Goal: Communication & Community: Answer question/provide support

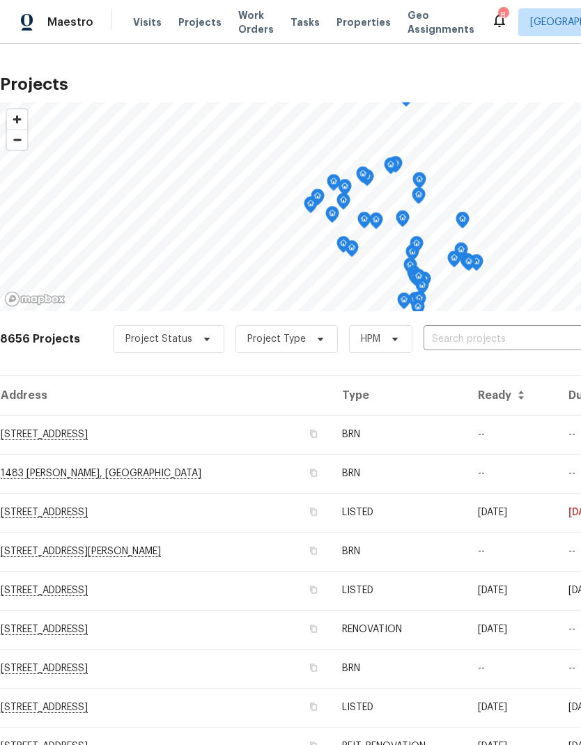
click at [500, 332] on input "text" at bounding box center [502, 340] width 159 height 22
type input "36034"
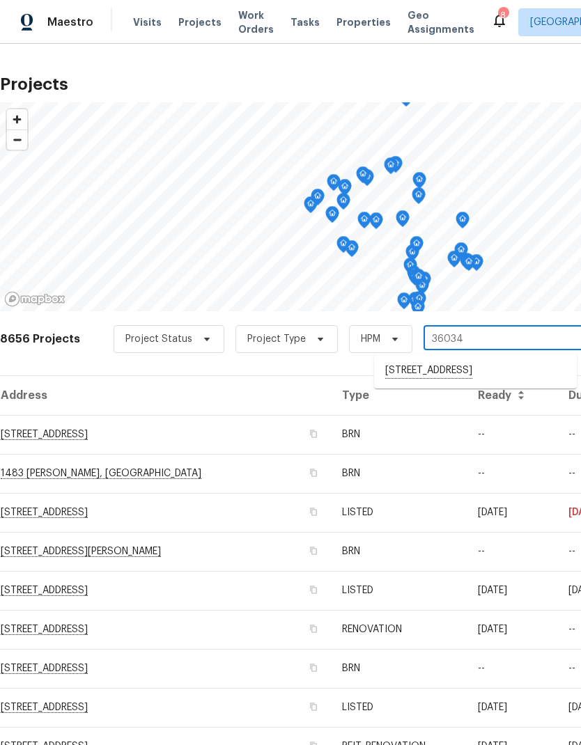
click at [517, 359] on li "[STREET_ADDRESS]" at bounding box center [475, 371] width 203 height 24
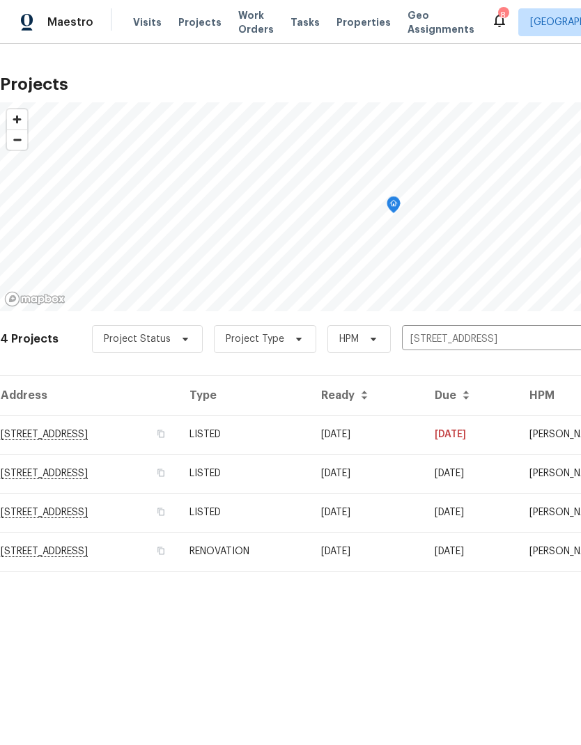
click at [484, 424] on td "[DATE]" at bounding box center [470, 434] width 95 height 39
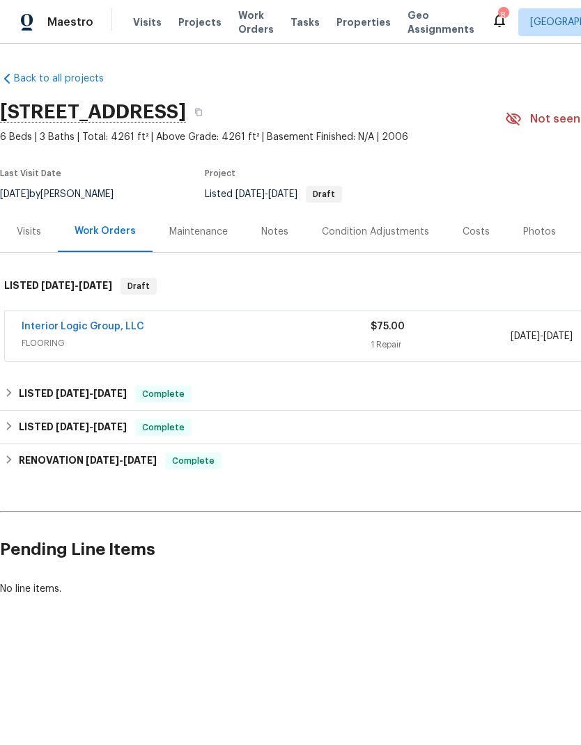
click at [58, 325] on link "Interior Logic Group, LLC" at bounding box center [83, 327] width 123 height 10
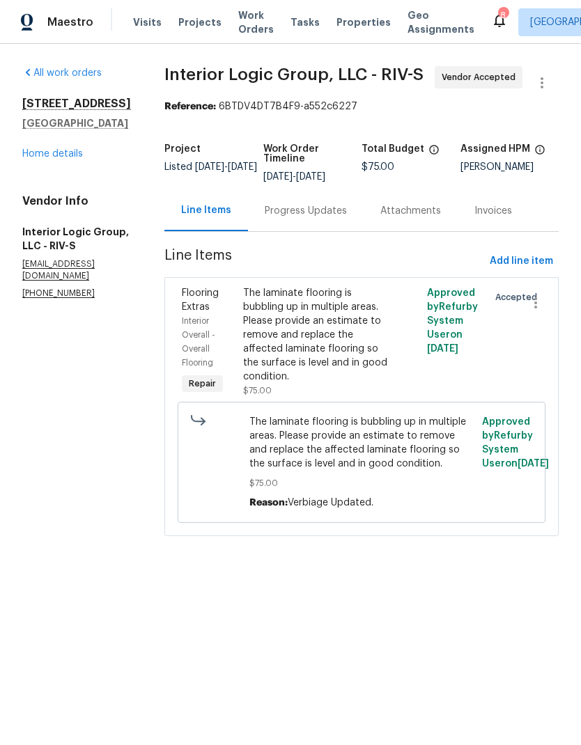
click at [320, 218] on div "Progress Updates" at bounding box center [306, 211] width 82 height 14
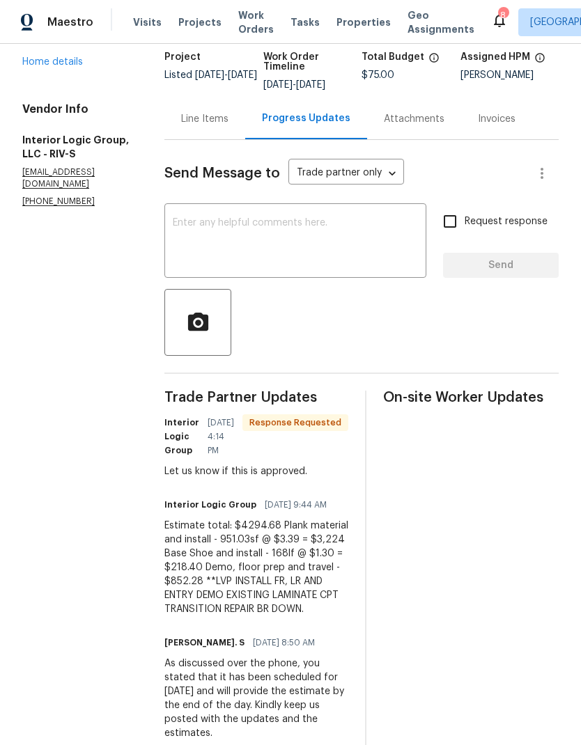
scroll to position [108, 0]
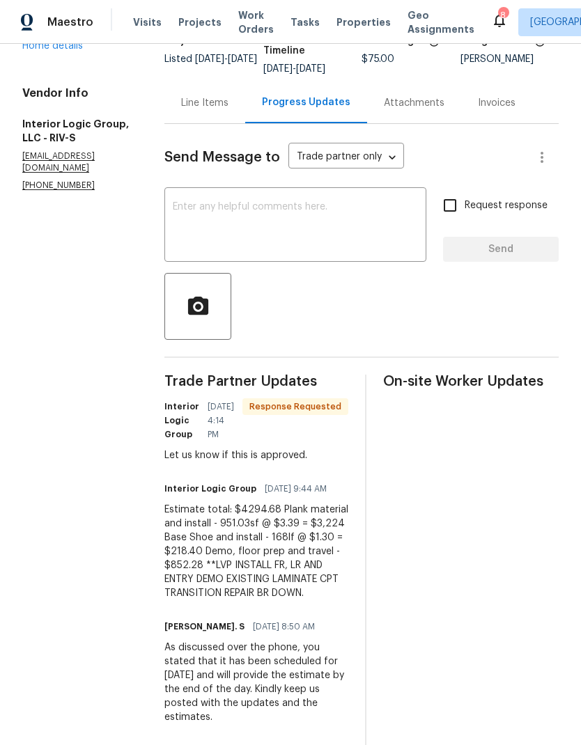
click at [233, 230] on textarea at bounding box center [295, 226] width 245 height 49
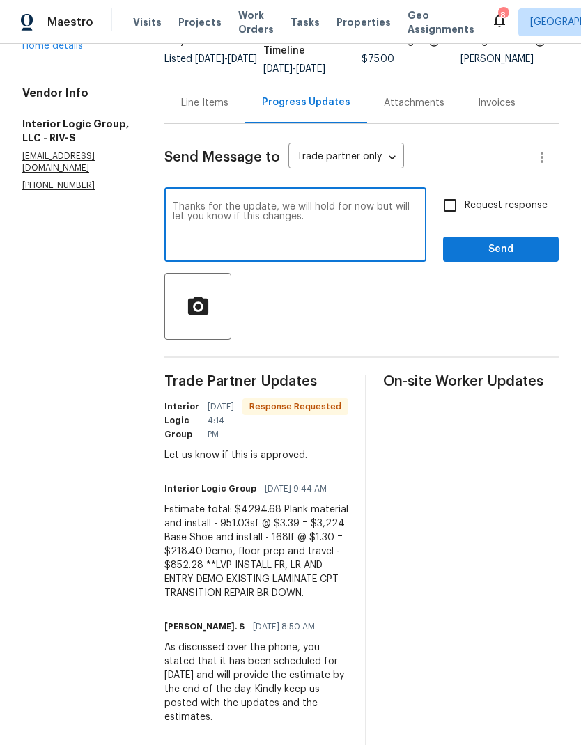
type textarea "Thanks for the update, we will hold for now but will let you know if this chang…"
click at [519, 258] on span "Send" at bounding box center [500, 249] width 93 height 17
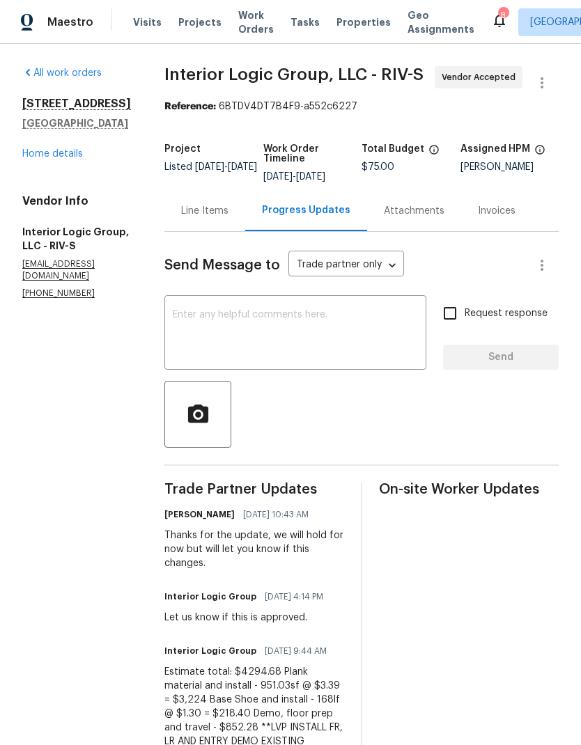
scroll to position [0, 0]
click at [41, 152] on link "Home details" at bounding box center [52, 154] width 61 height 10
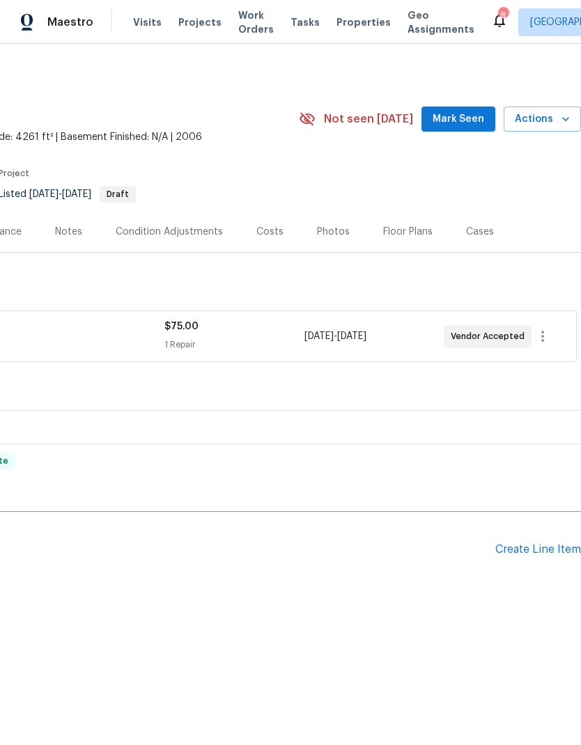
scroll to position [0, 206]
click at [549, 330] on icon "button" at bounding box center [542, 336] width 17 height 17
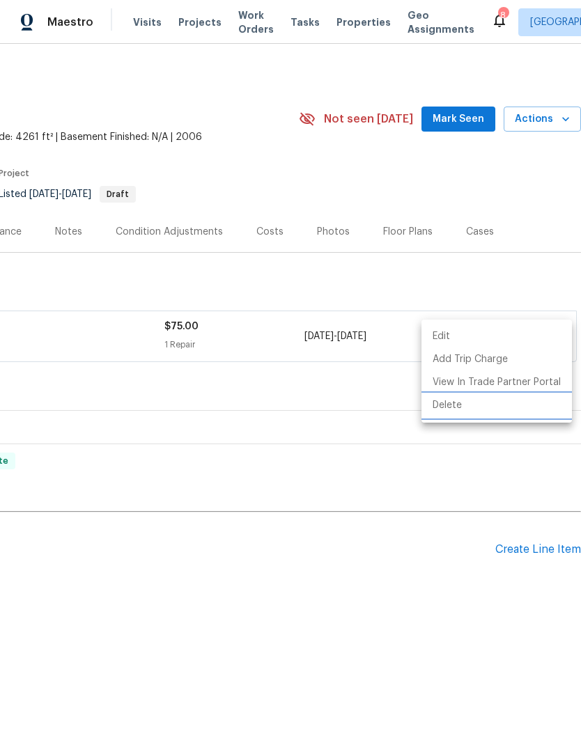
click at [451, 404] on li "Delete" at bounding box center [496, 405] width 150 height 23
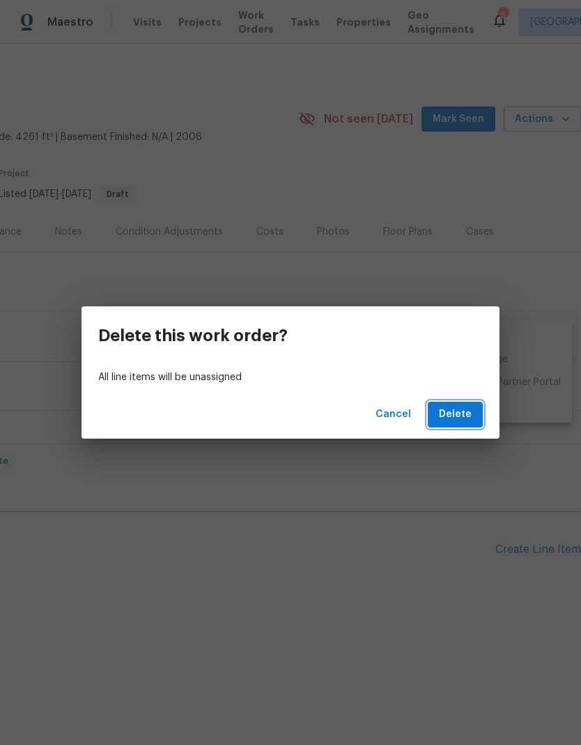
click at [467, 405] on button "Delete" at bounding box center [455, 415] width 55 height 26
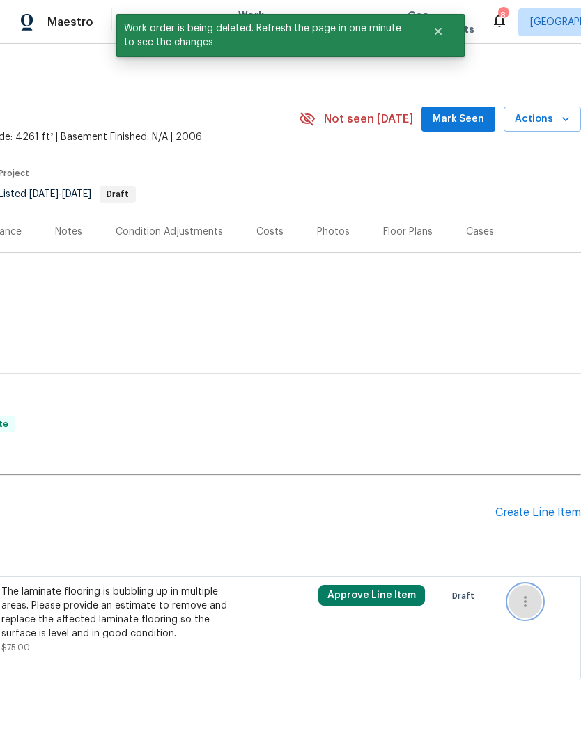
click at [531, 597] on icon "button" at bounding box center [525, 601] width 17 height 17
click at [548, 598] on li "Cancel" at bounding box center [535, 601] width 54 height 23
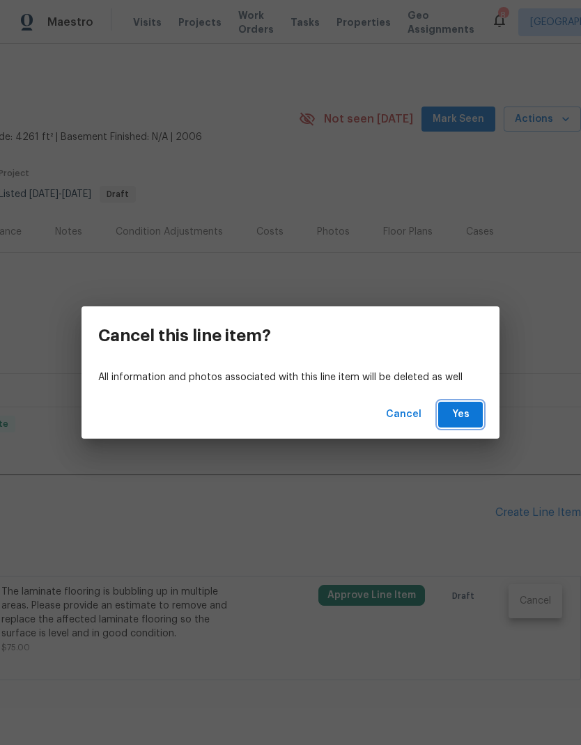
click at [470, 408] on span "Yes" at bounding box center [460, 414] width 22 height 17
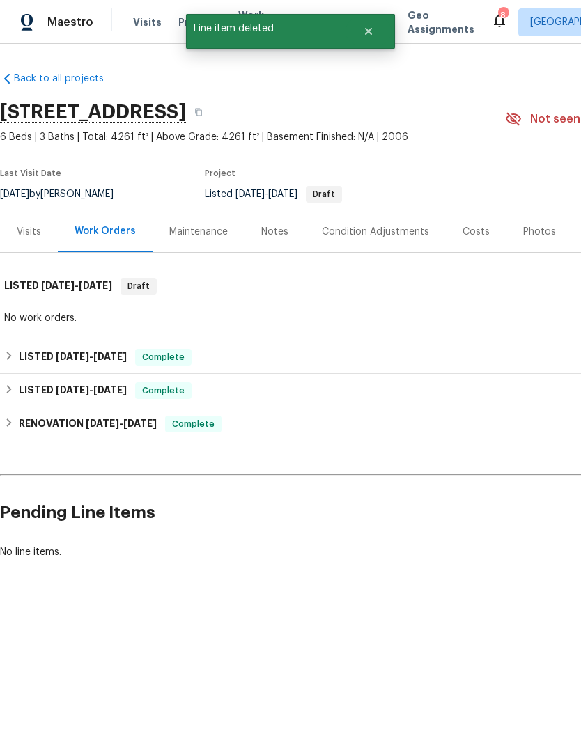
scroll to position [0, 0]
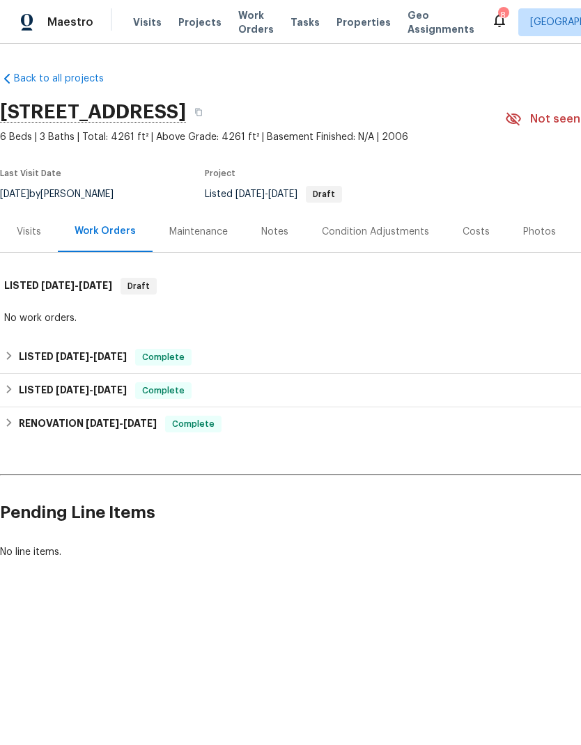
click at [265, 233] on div "Notes" at bounding box center [274, 232] width 27 height 14
